Goal: Task Accomplishment & Management: Manage account settings

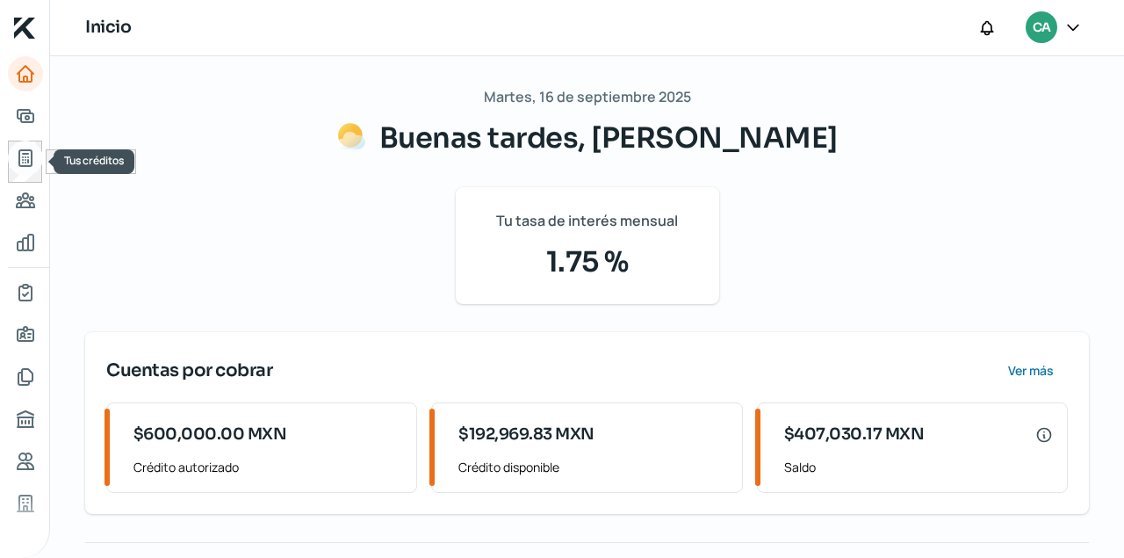
click at [28, 161] on icon "Tus créditos" at bounding box center [25, 158] width 12 height 16
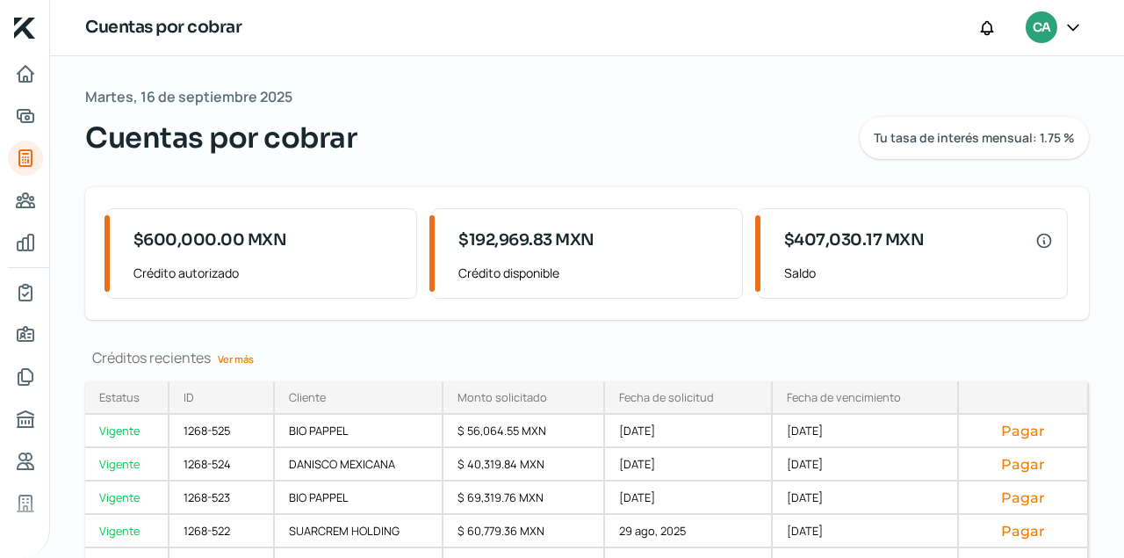
click at [234, 361] on link "Ver más" at bounding box center [236, 358] width 50 height 27
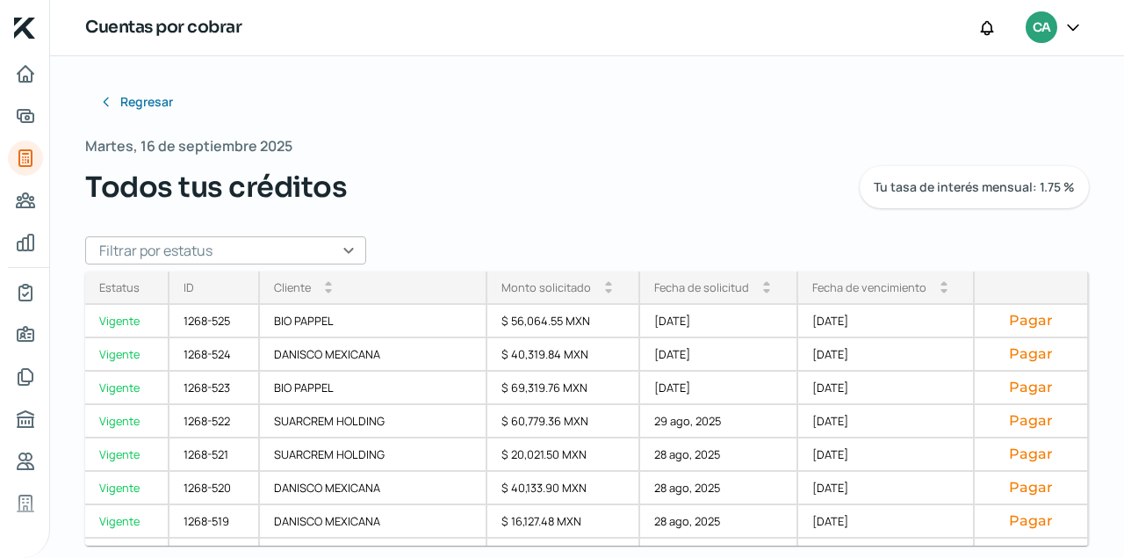
click at [356, 248] on input "text" at bounding box center [225, 250] width 281 height 28
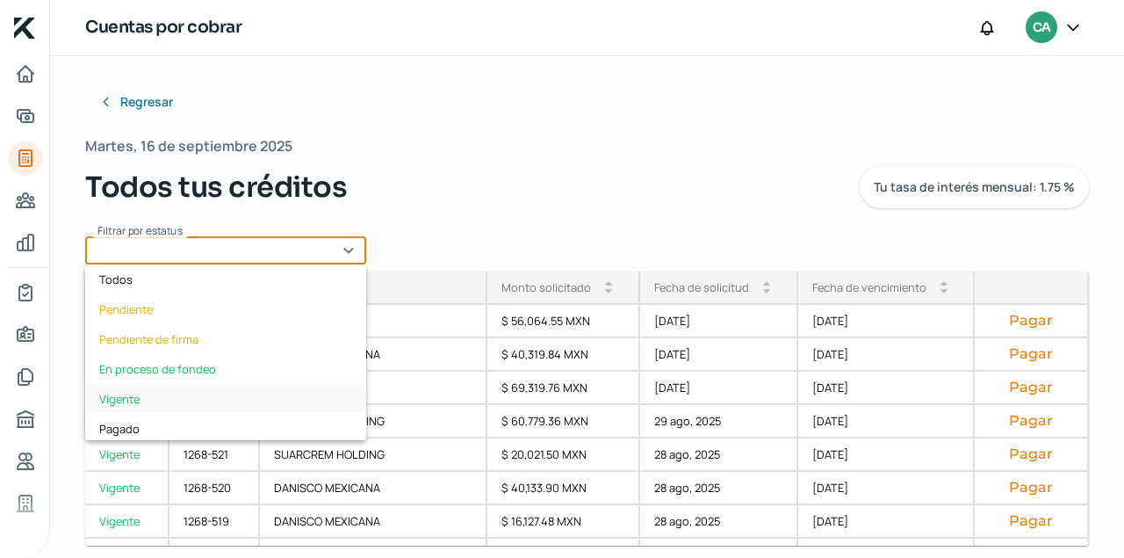
click at [123, 394] on div "Vigente" at bounding box center [225, 399] width 281 height 30
type input "Vigente"
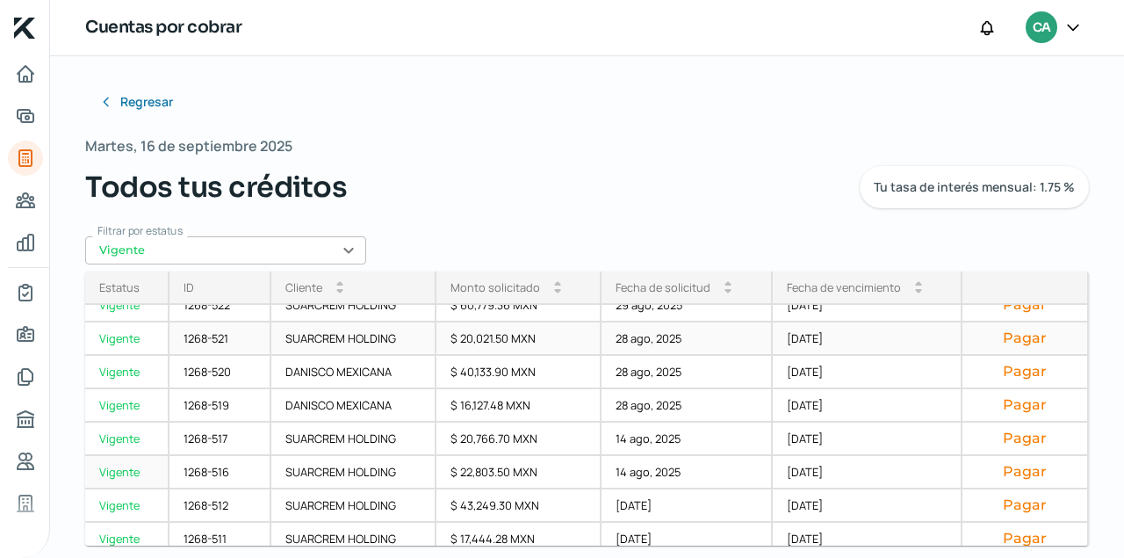
scroll to position [126, 0]
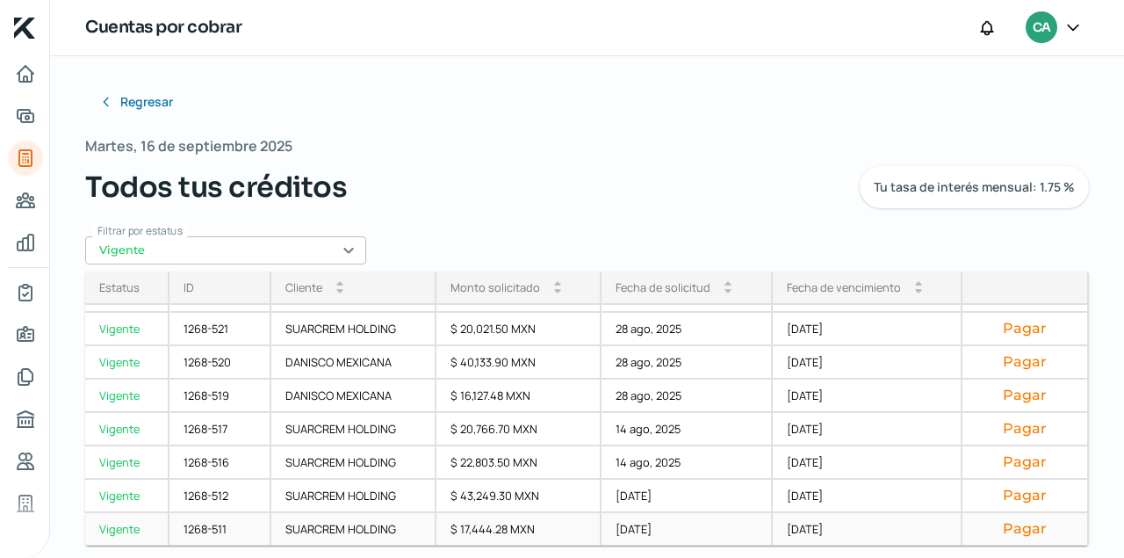
click at [1023, 533] on button "Pagar" at bounding box center [1024, 529] width 97 height 18
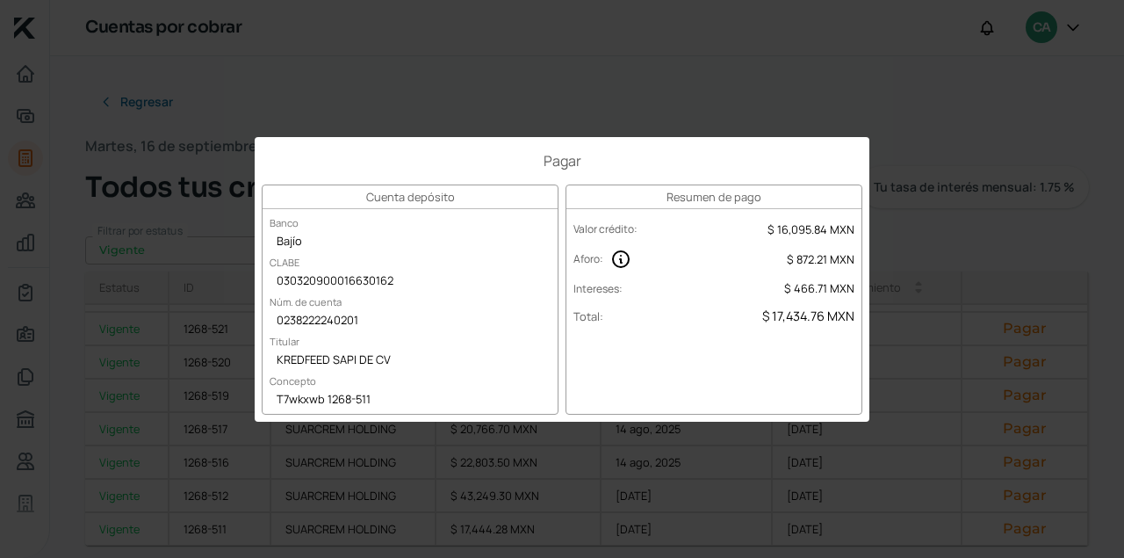
click at [672, 70] on div "Pagar Cuenta depósito Banco Bajío CLABE 030320900016630162 Núm. de cuenta 02382…" at bounding box center [562, 279] width 1124 height 558
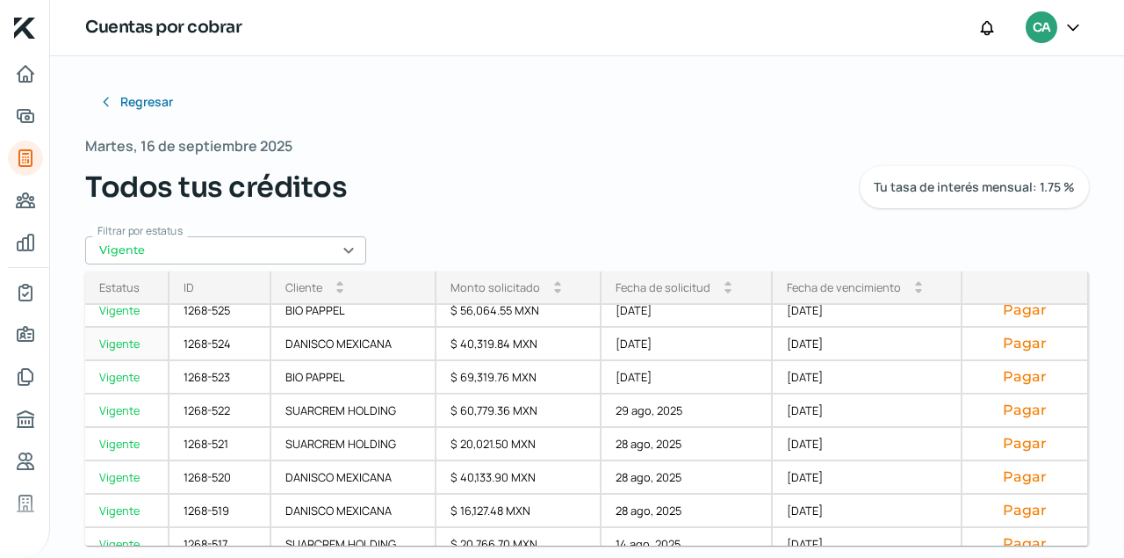
scroll to position [0, 0]
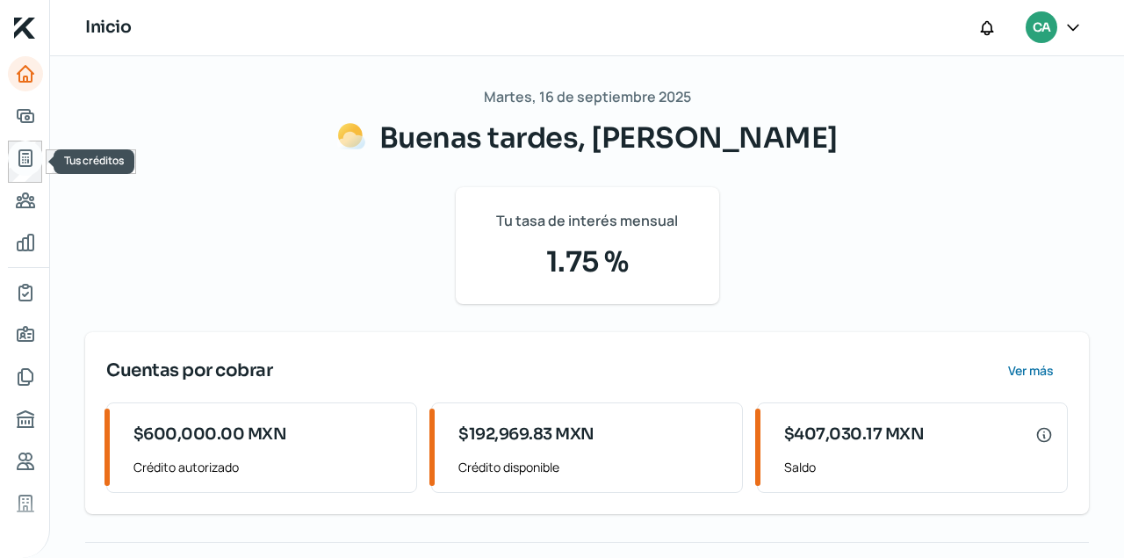
click at [25, 155] on icon "Tus créditos" at bounding box center [25, 158] width 21 height 21
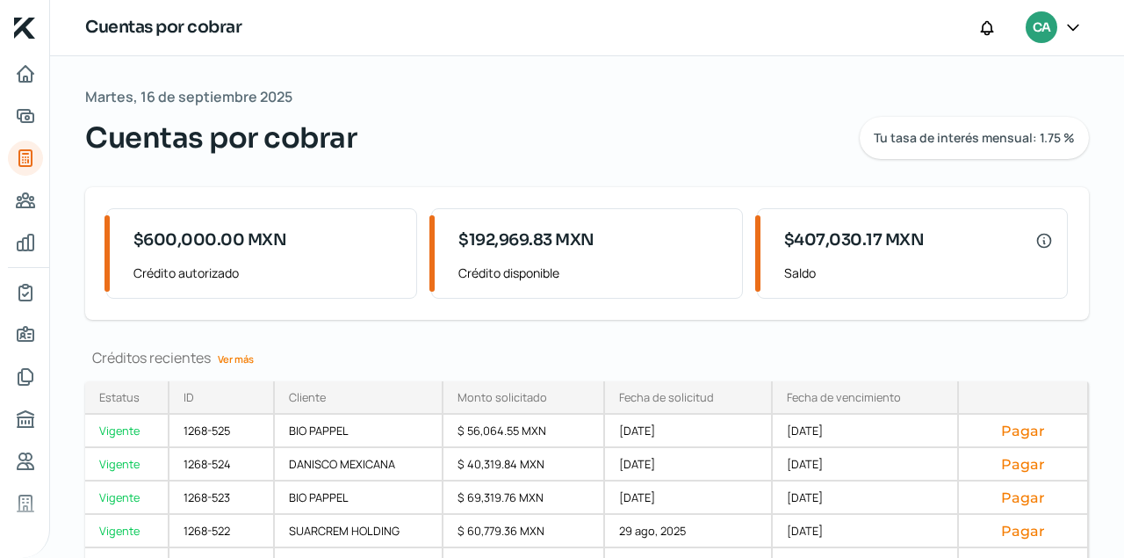
click at [234, 361] on link "Ver más" at bounding box center [236, 358] width 50 height 27
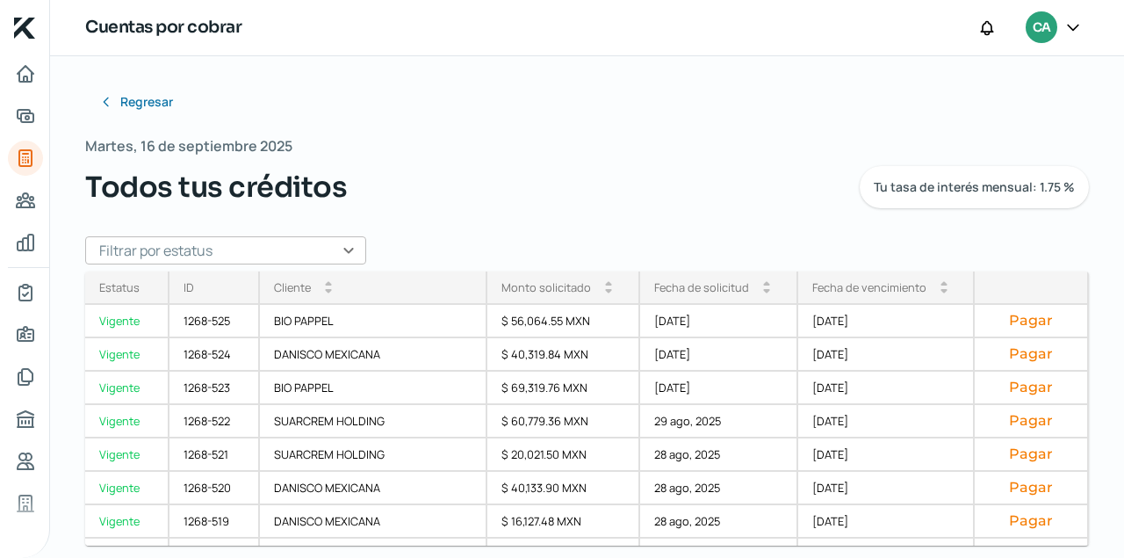
click at [350, 250] on input "text" at bounding box center [225, 250] width 281 height 28
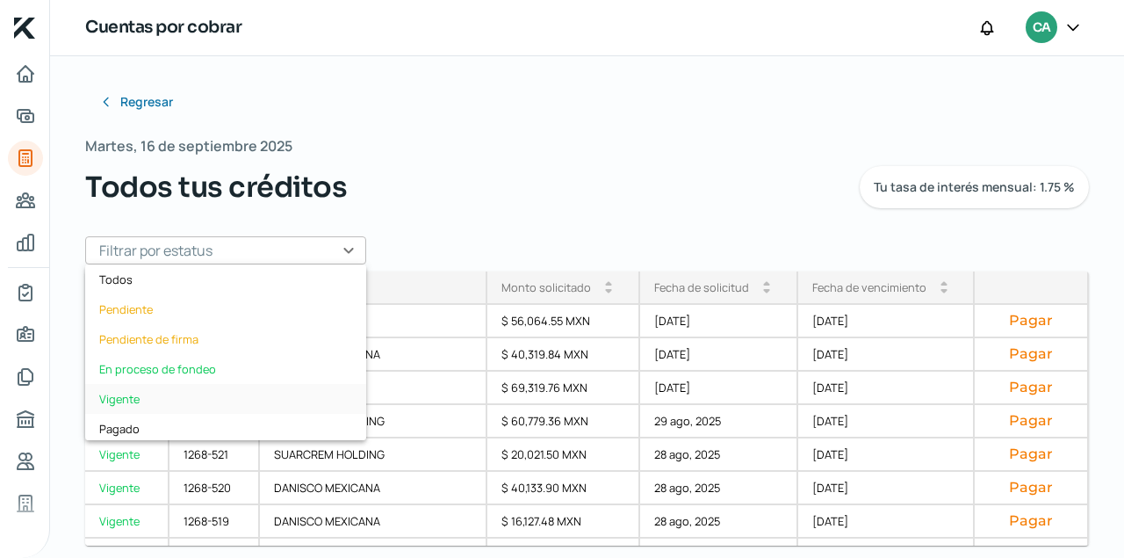
click at [140, 402] on div "Vigente" at bounding box center [225, 399] width 281 height 30
type input "Vigente"
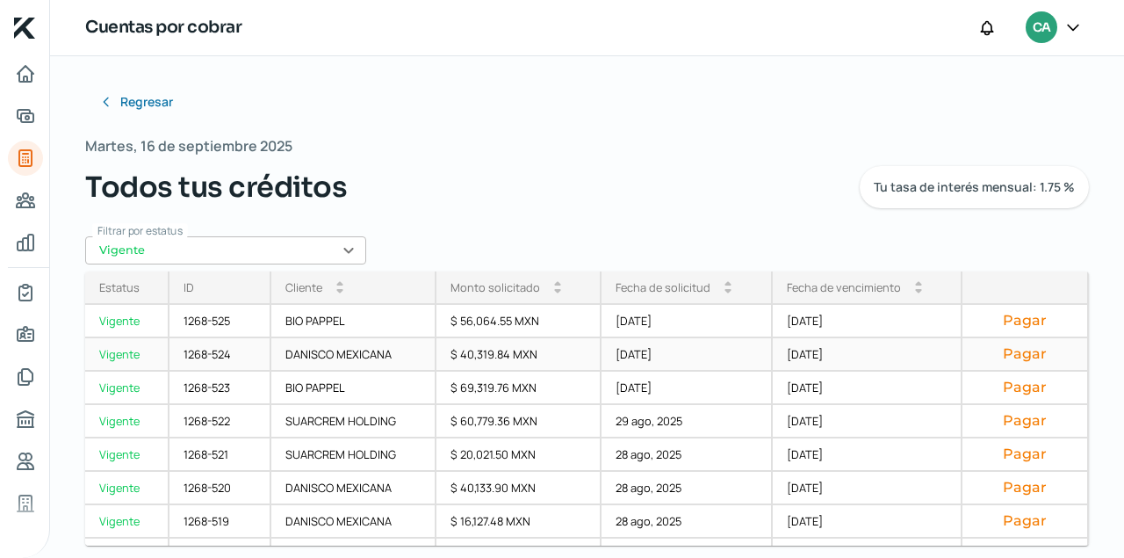
click at [213, 356] on div "1268-524" at bounding box center [220, 354] width 102 height 33
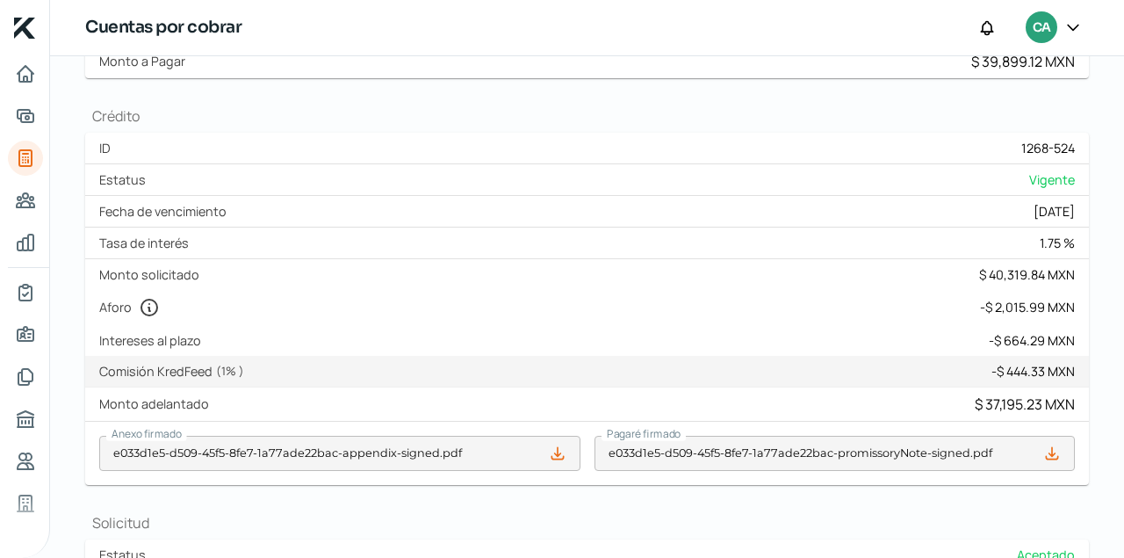
scroll to position [358, 0]
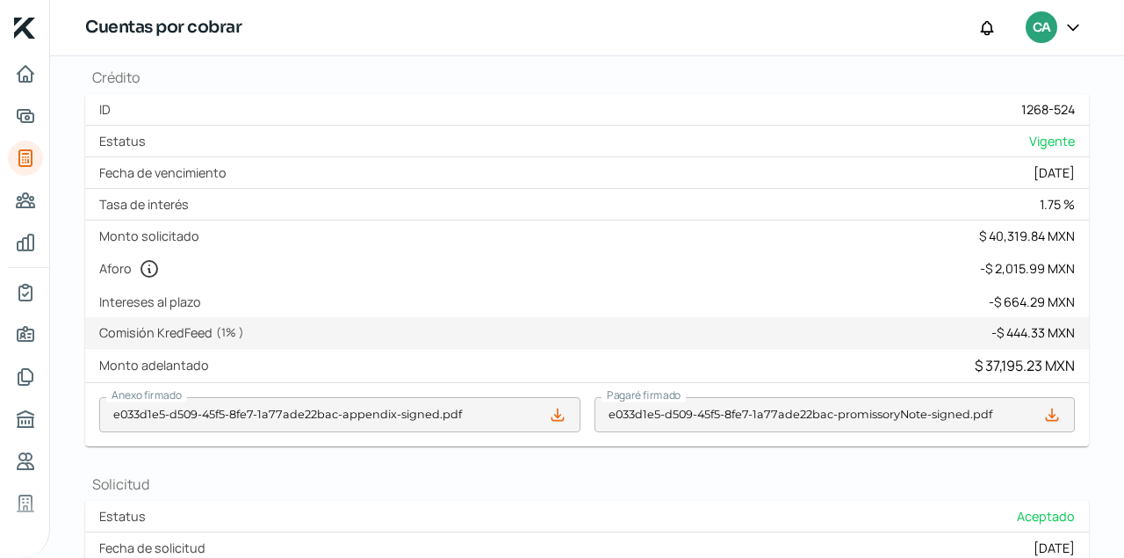
click at [558, 414] on icon at bounding box center [556, 413] width 11 height 11
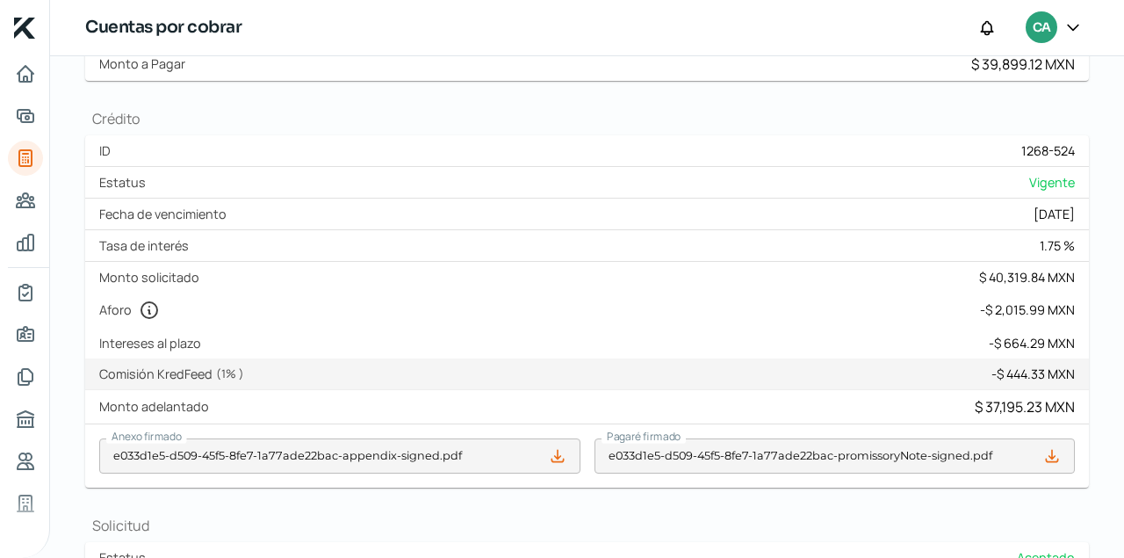
scroll to position [418, 0]
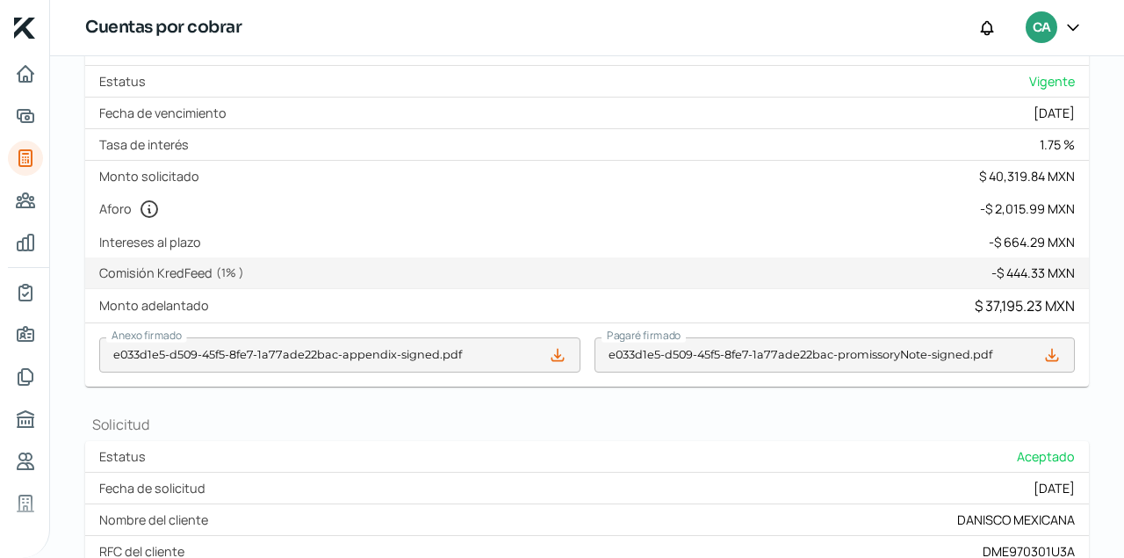
click at [1056, 357] on icon at bounding box center [1052, 355] width 18 height 18
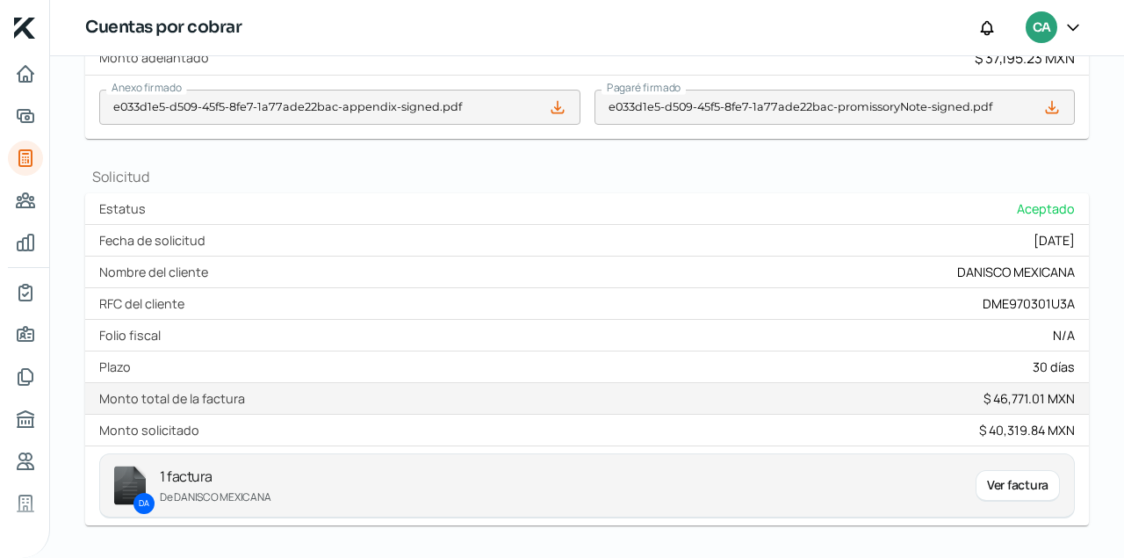
scroll to position [717, 0]
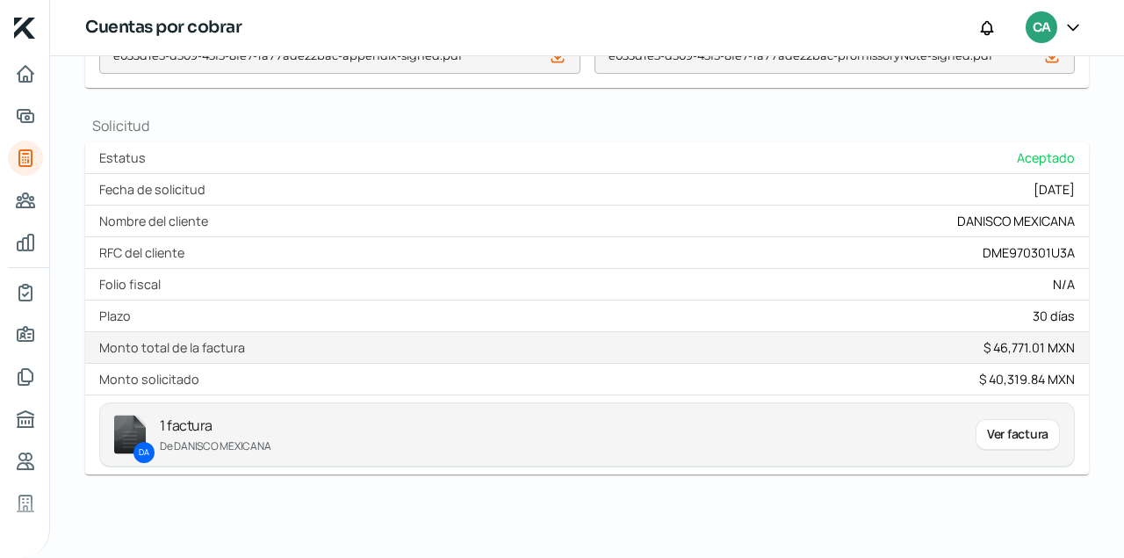
click at [997, 436] on div "Ver factura" at bounding box center [1018, 435] width 84 height 32
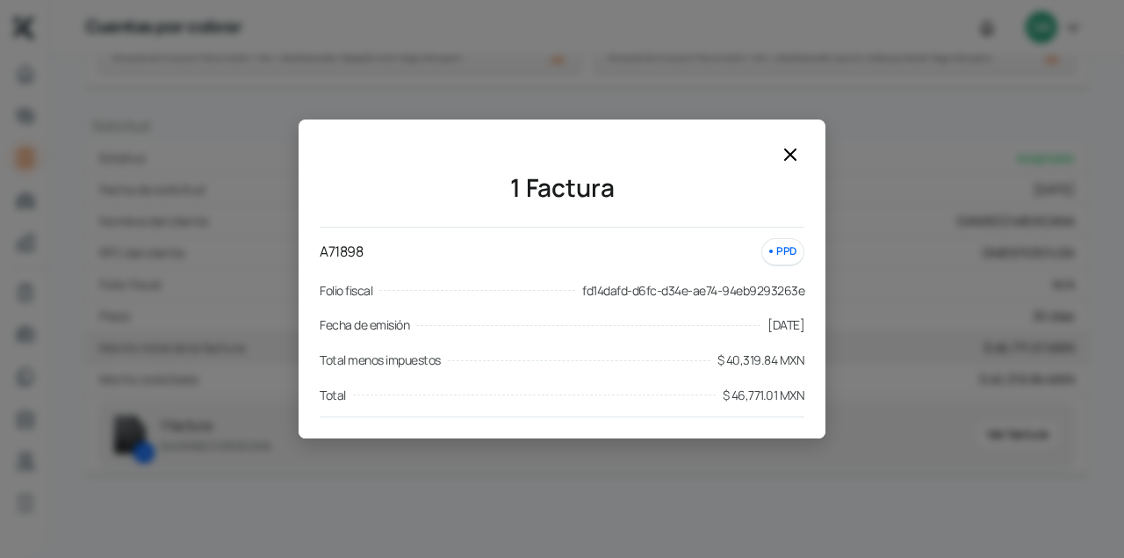
click at [790, 154] on icon at bounding box center [790, 154] width 11 height 11
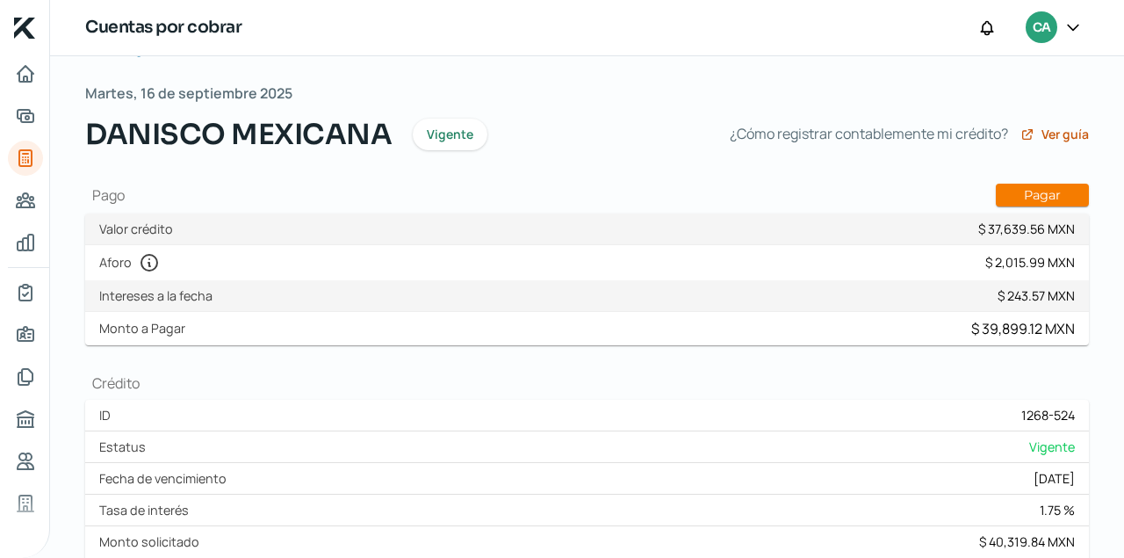
scroll to position [60, 0]
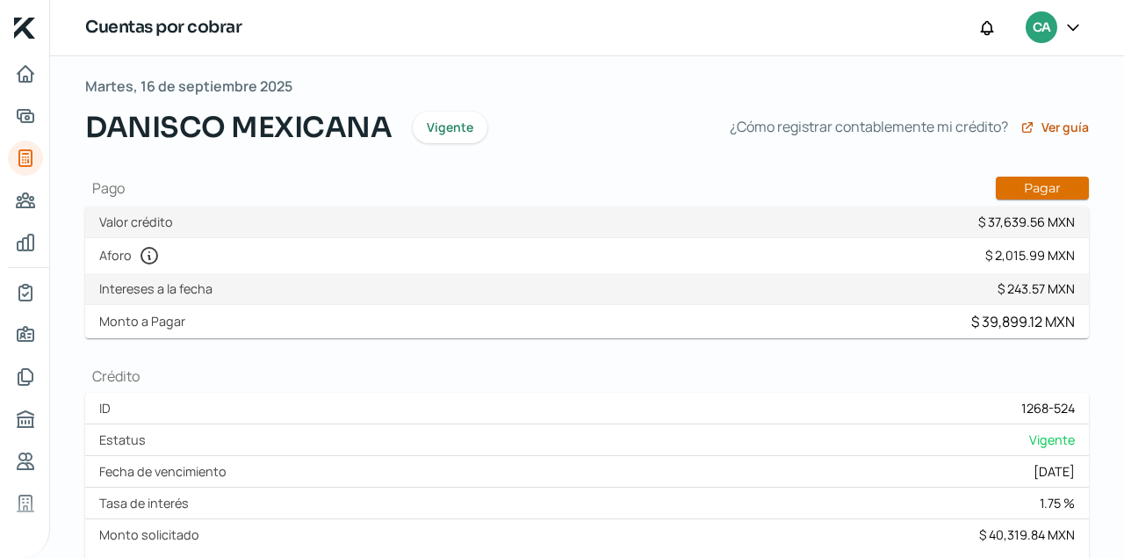
click at [1030, 187] on button "Pagar" at bounding box center [1042, 188] width 93 height 23
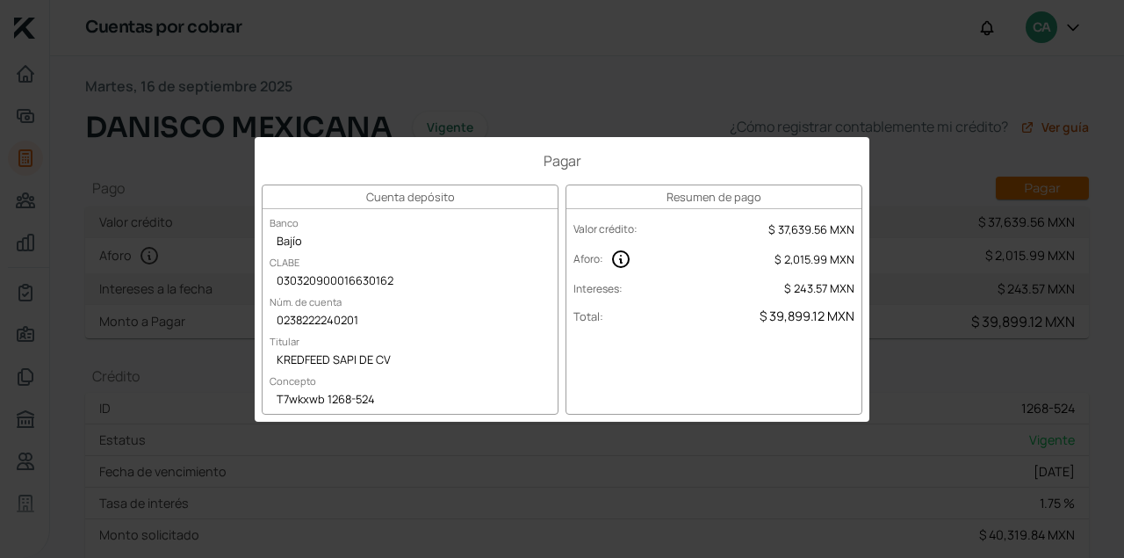
click at [505, 57] on div "Pagar Cuenta depósito Banco Bajío CLABE 030320900016630162 Núm. de cuenta 02382…" at bounding box center [562, 279] width 1124 height 558
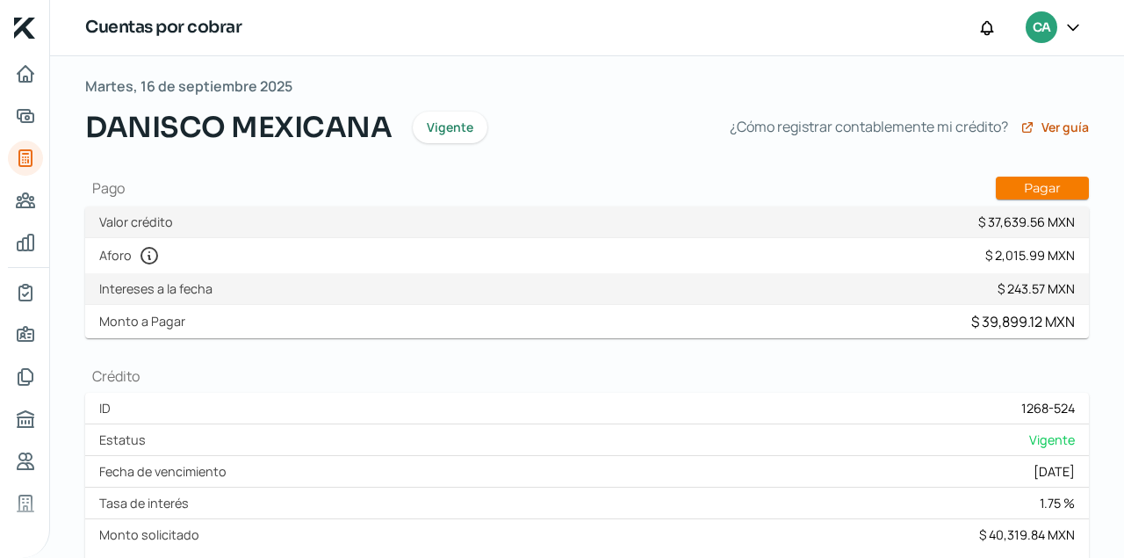
scroll to position [0, 0]
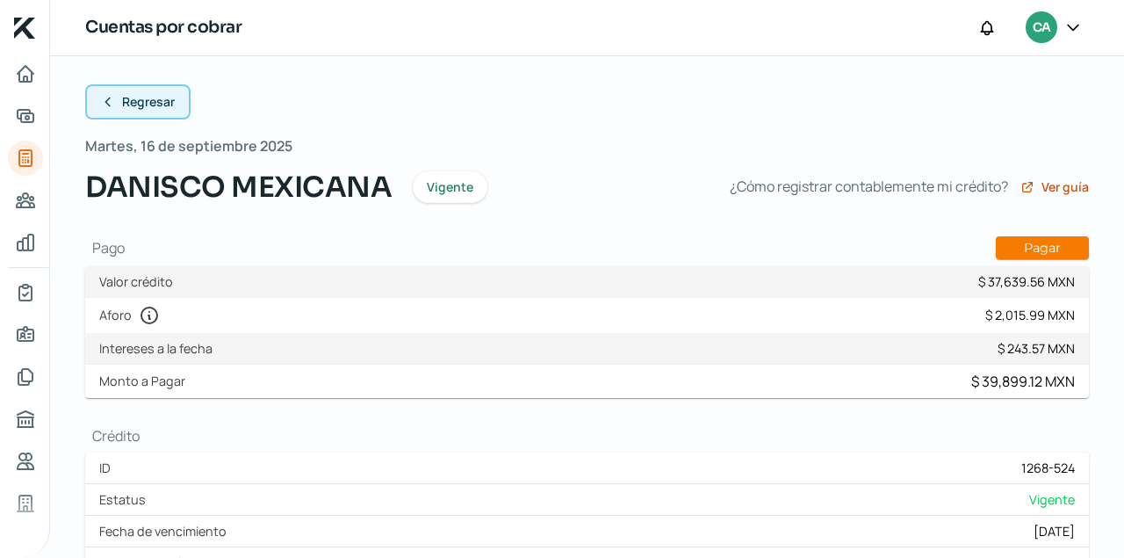
click at [102, 102] on icon at bounding box center [108, 102] width 14 height 14
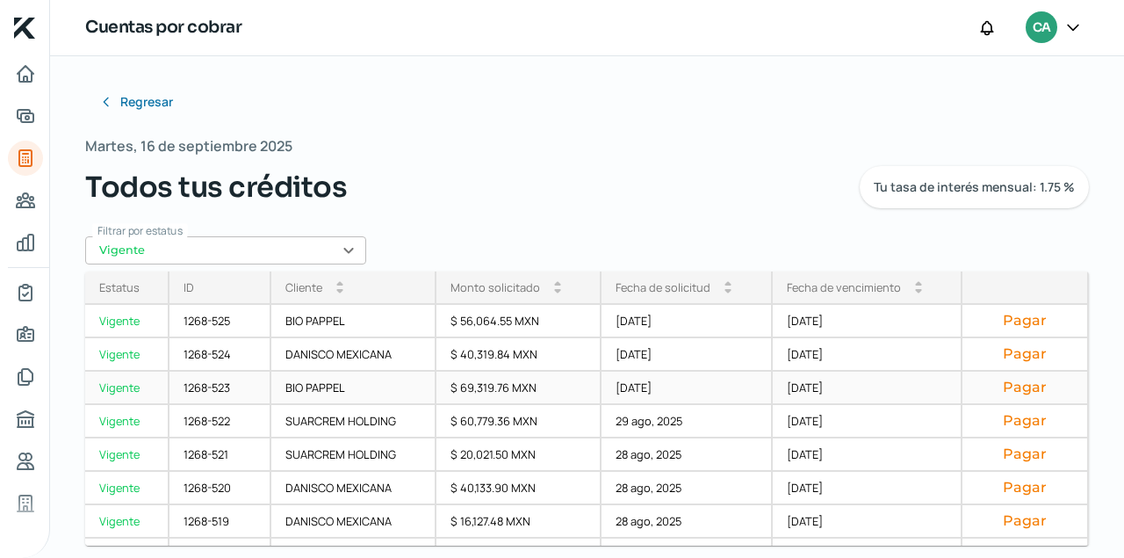
click at [220, 387] on div "1268-523" at bounding box center [220, 387] width 102 height 33
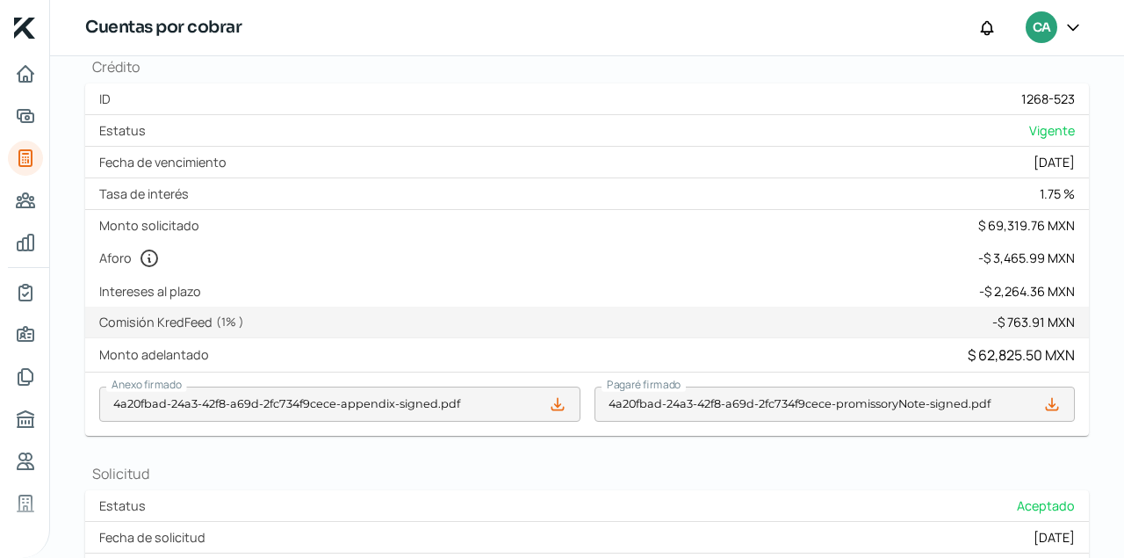
scroll to position [418, 0]
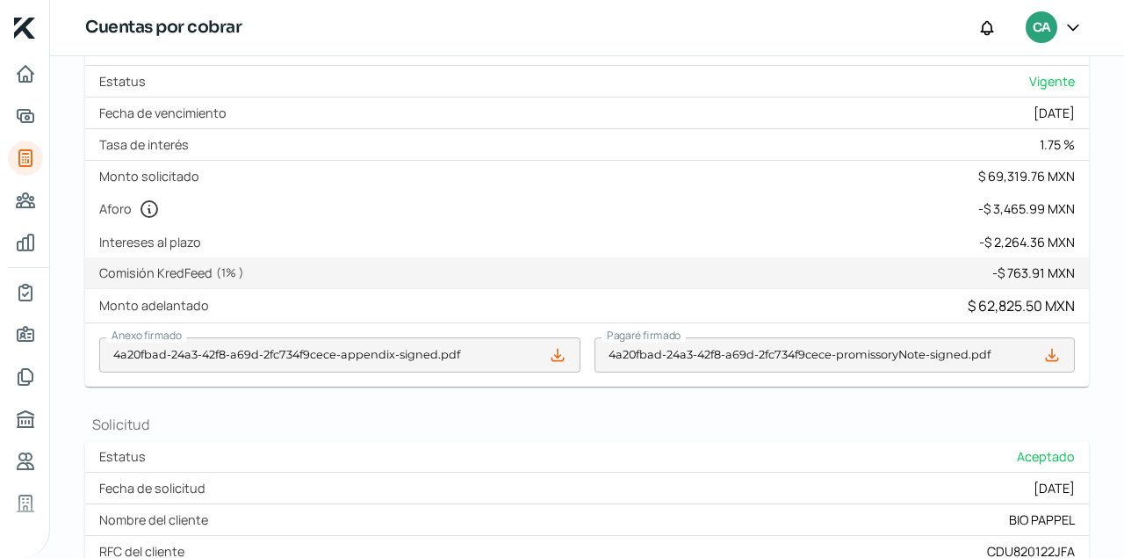
click at [559, 356] on icon at bounding box center [556, 354] width 11 height 11
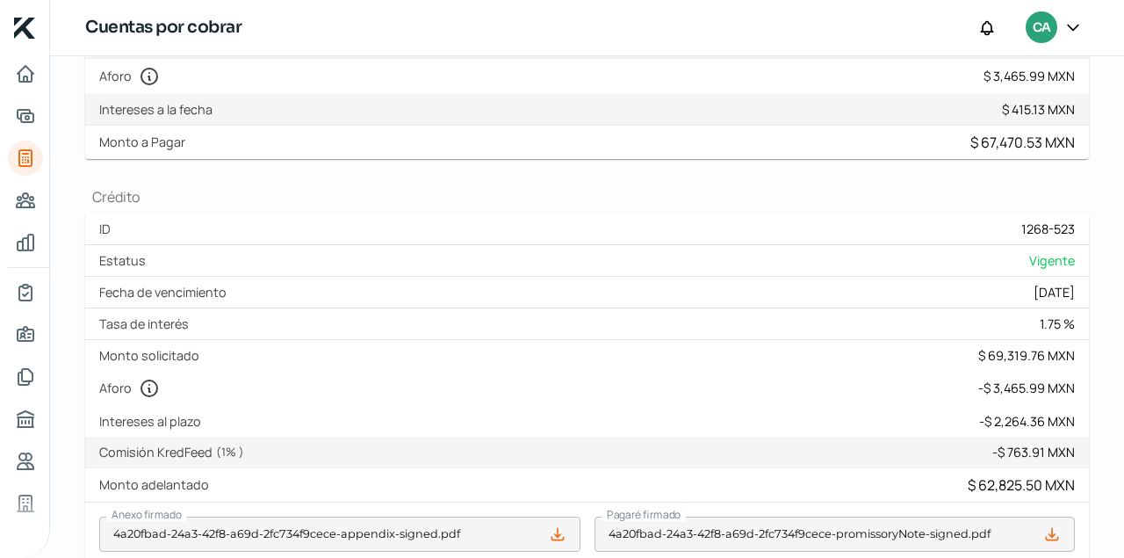
scroll to position [418, 0]
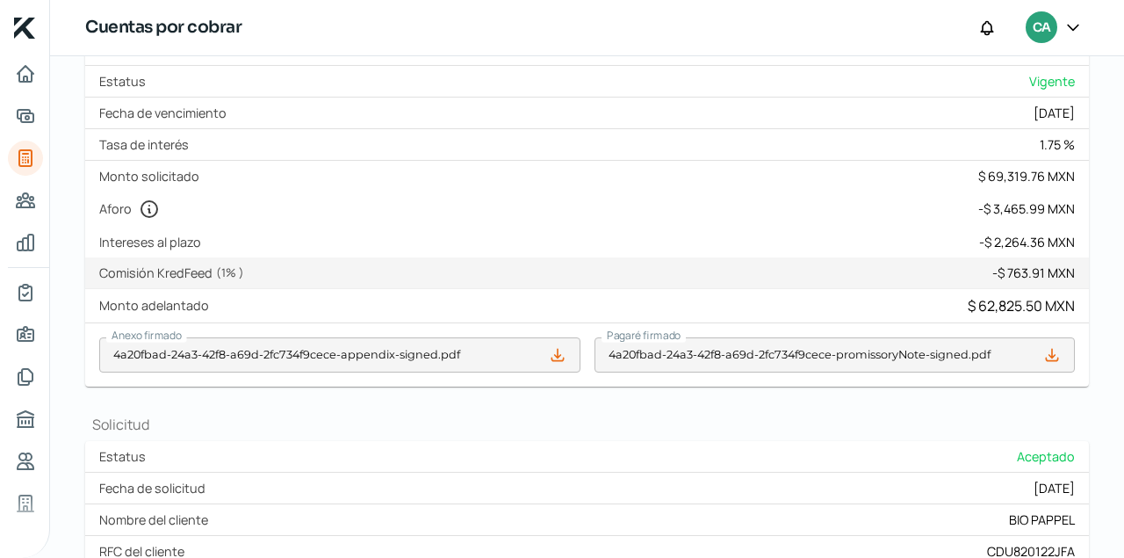
click at [1051, 350] on icon at bounding box center [1051, 354] width 11 height 11
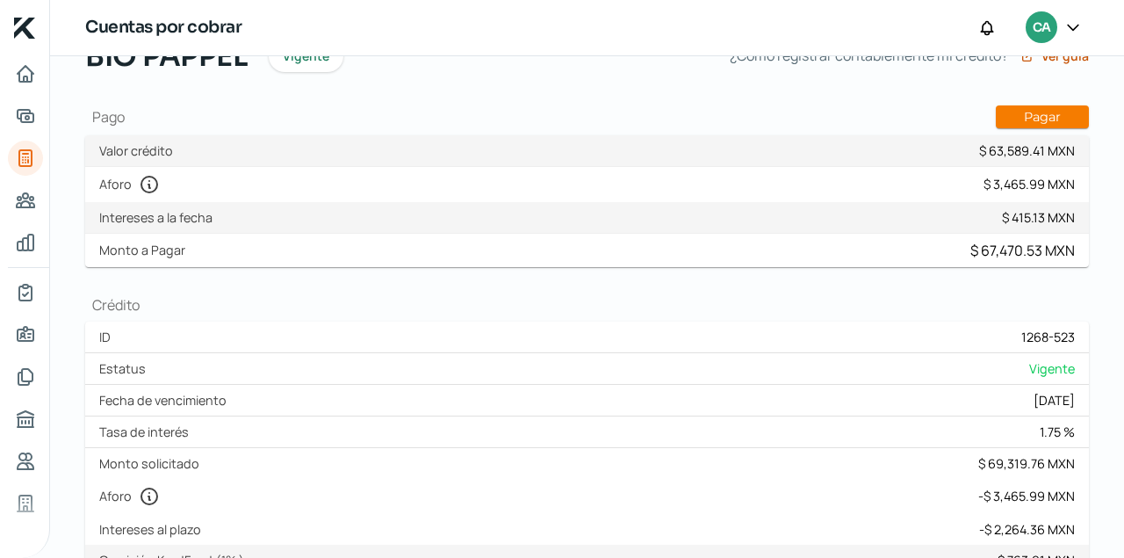
scroll to position [133, 0]
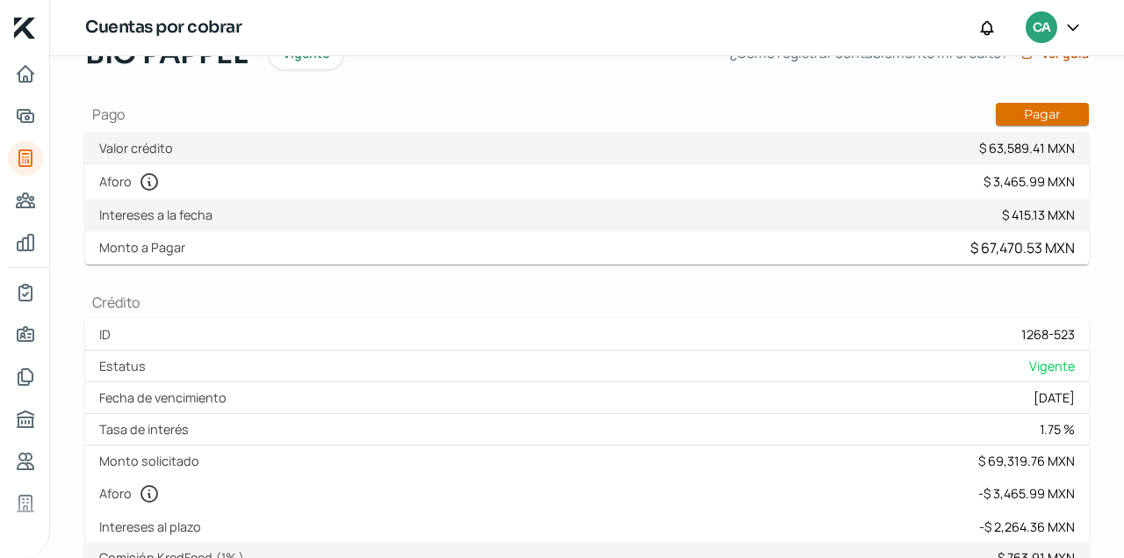
click at [1041, 111] on button "Pagar" at bounding box center [1042, 114] width 93 height 23
